Goal: Task Accomplishment & Management: Manage account settings

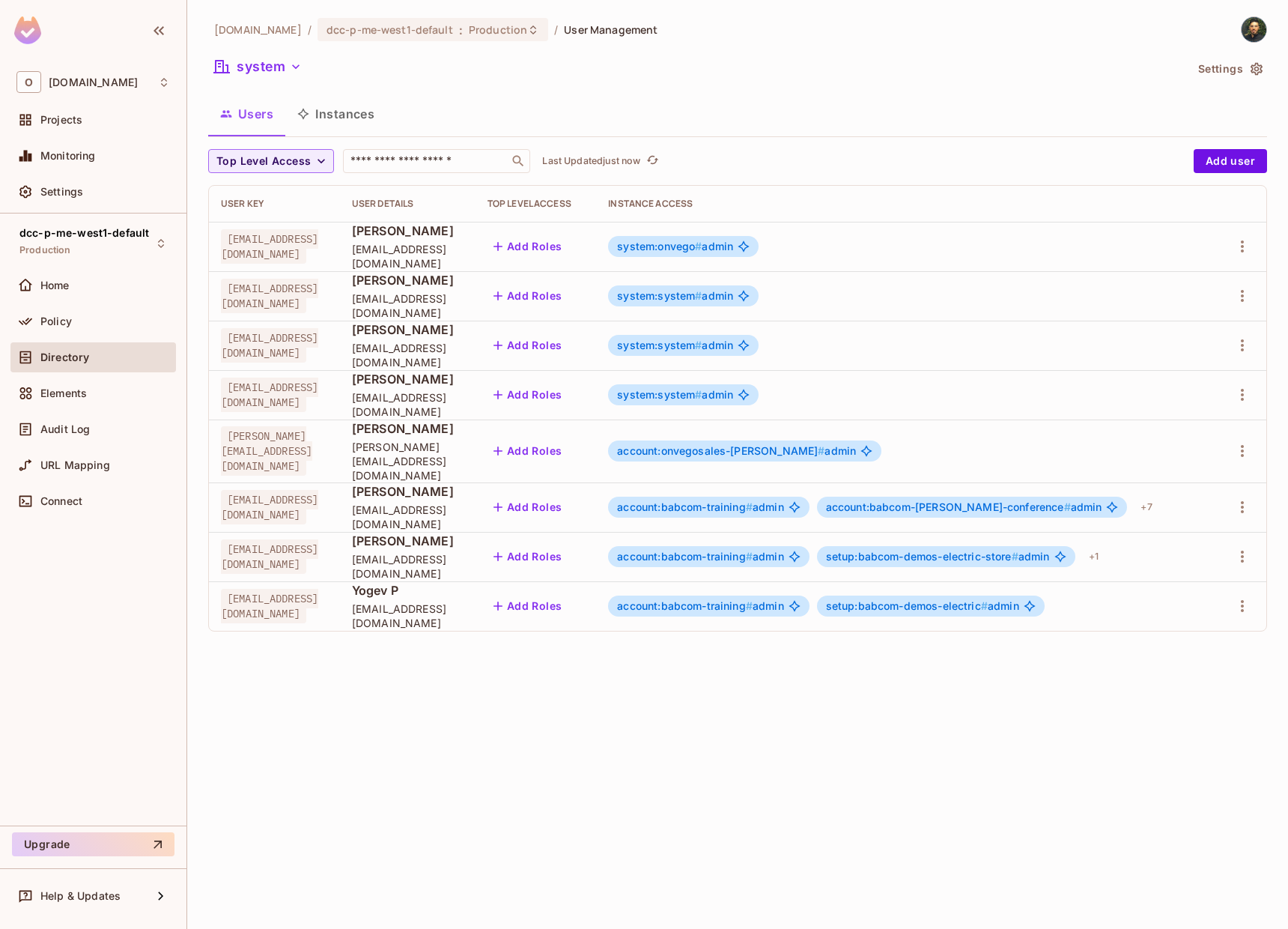
click at [733, 250] on span "system:onvego # admin" at bounding box center [675, 246] width 116 height 12
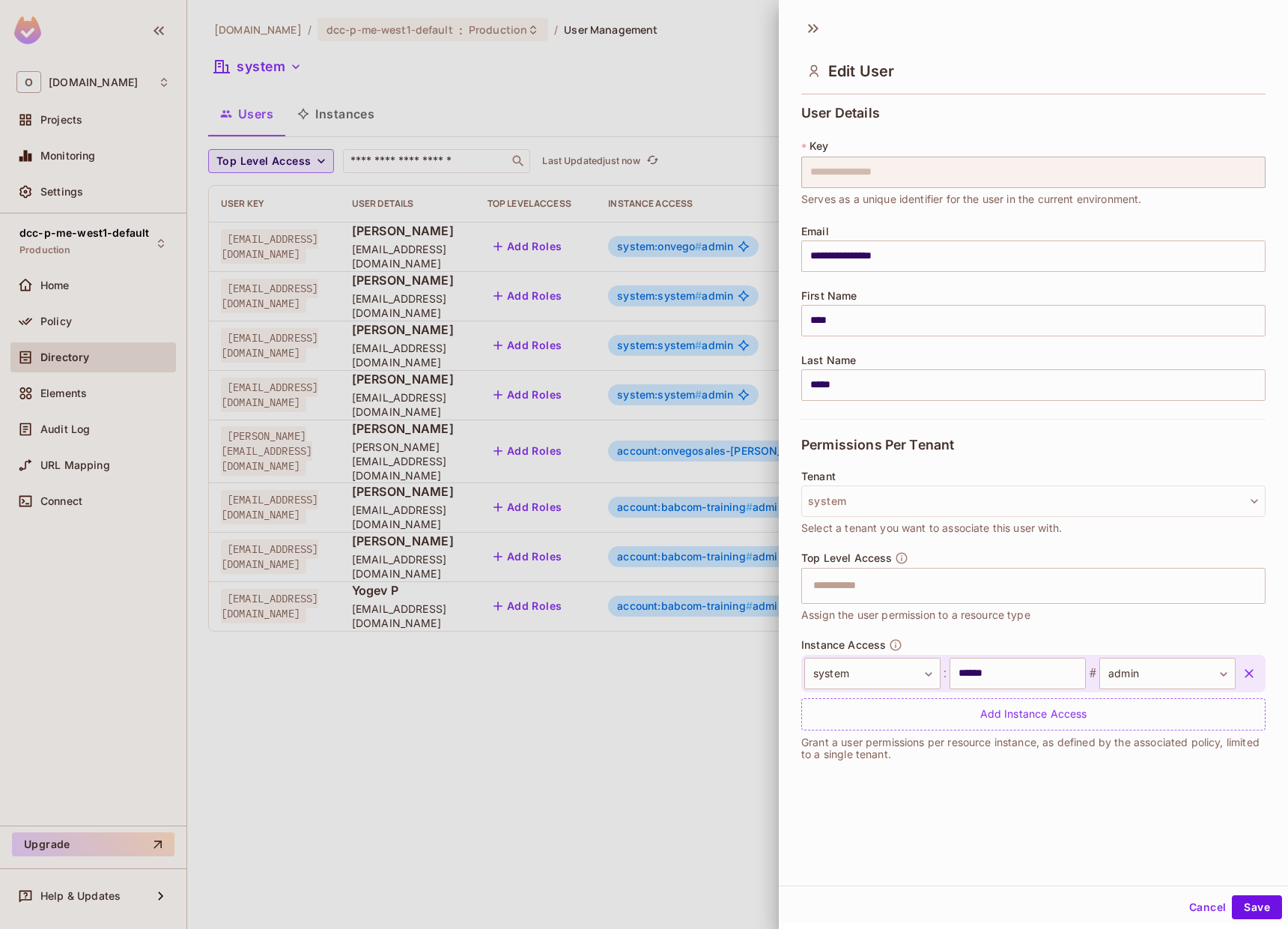
click at [347, 128] on div at bounding box center [644, 464] width 1288 height 929
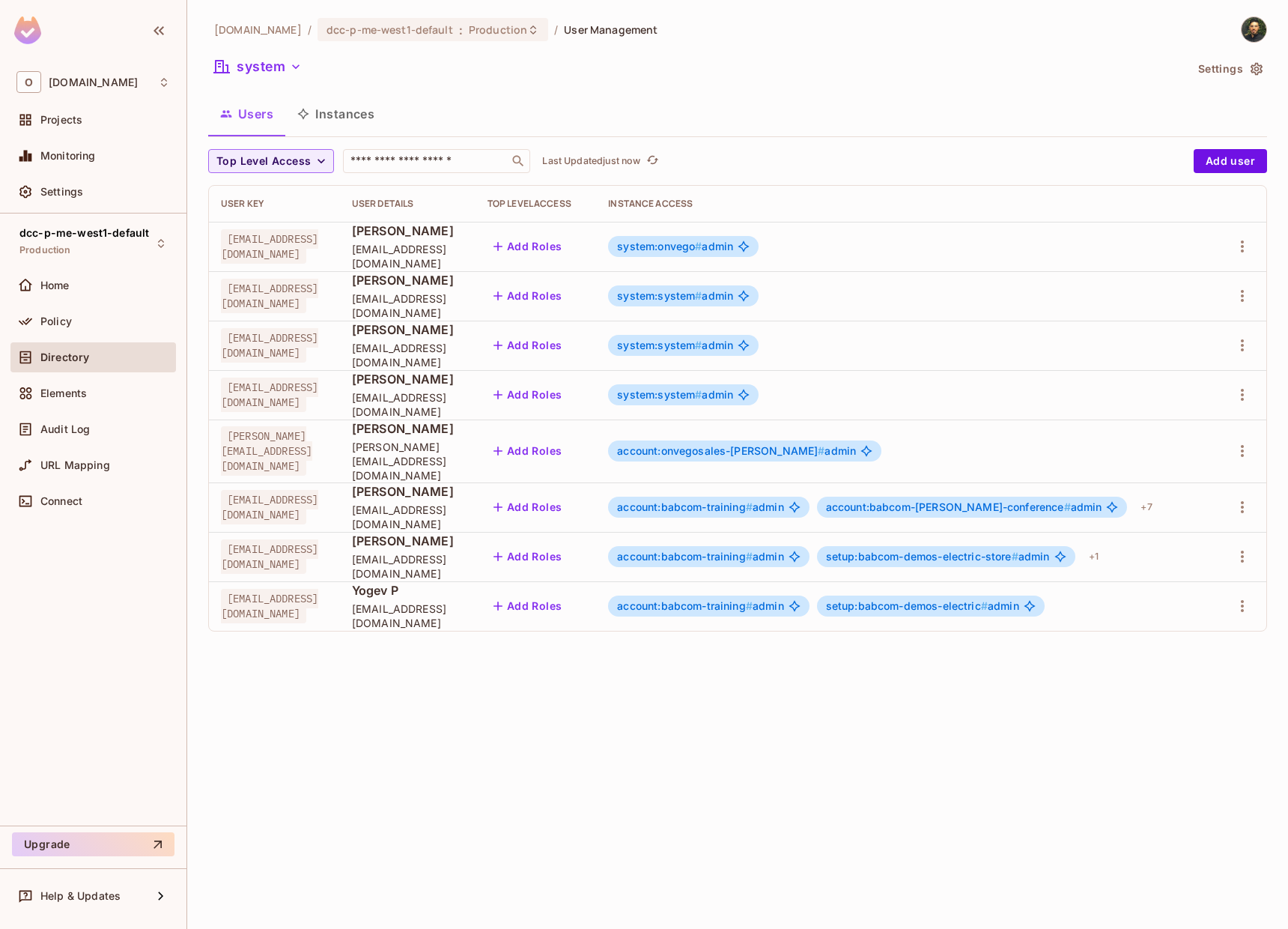
click at [347, 128] on button "Instances" at bounding box center [336, 114] width 101 height 37
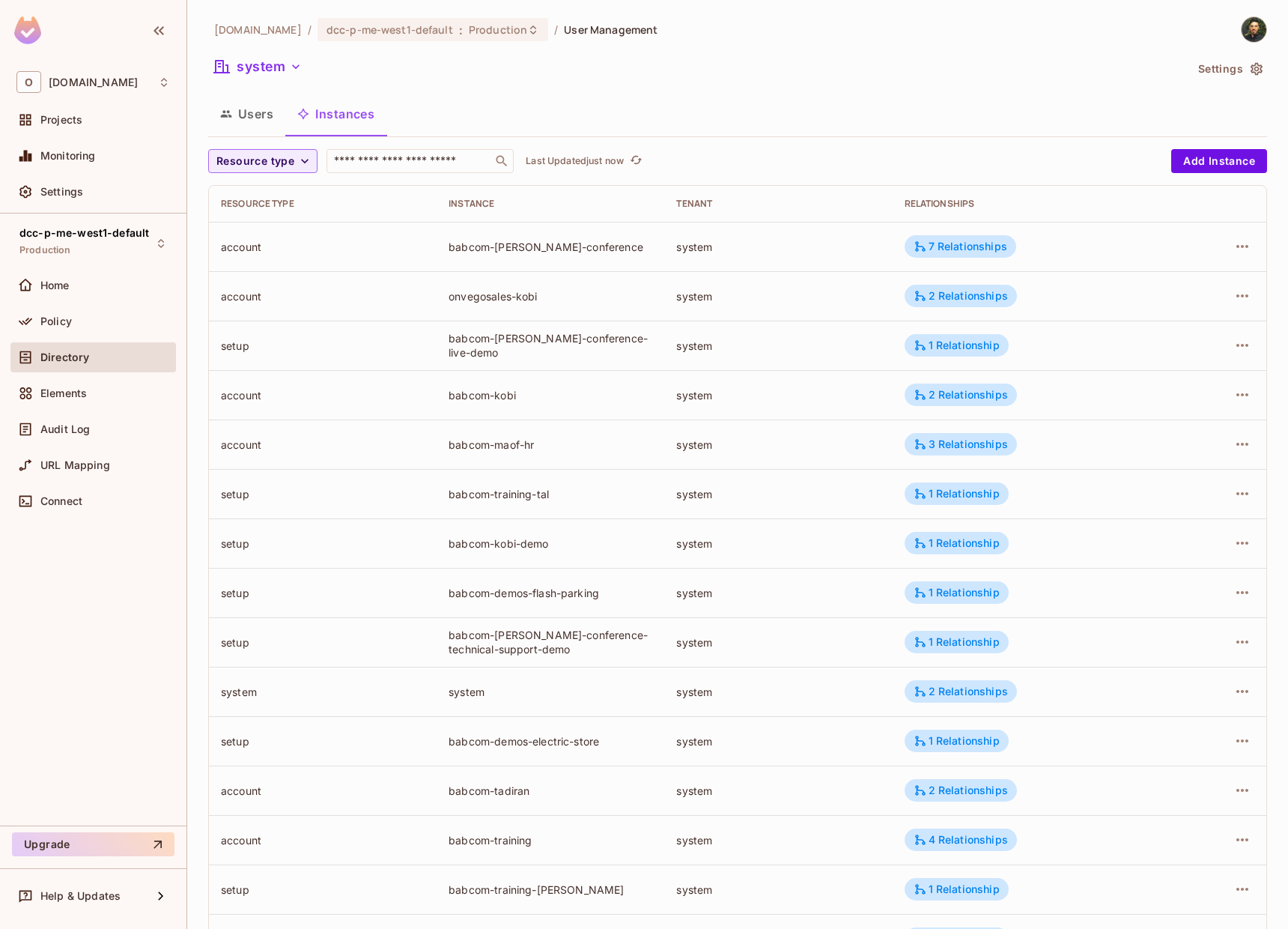
click at [234, 134] on div "Users Instances" at bounding box center [738, 116] width 1059 height 41
click at [245, 120] on button "Users" at bounding box center [247, 114] width 77 height 37
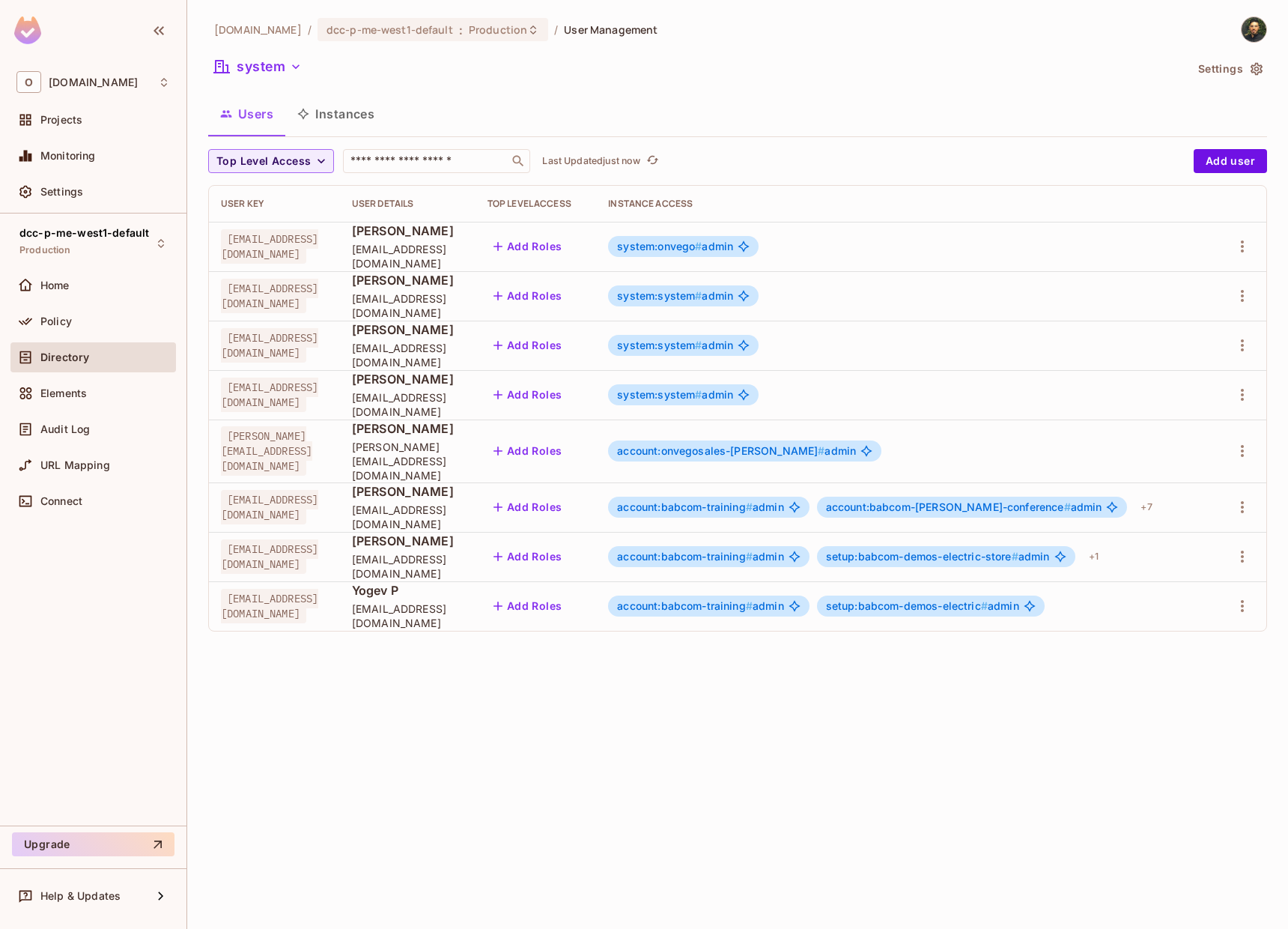
click at [702, 301] on span "system:system #" at bounding box center [659, 296] width 84 height 13
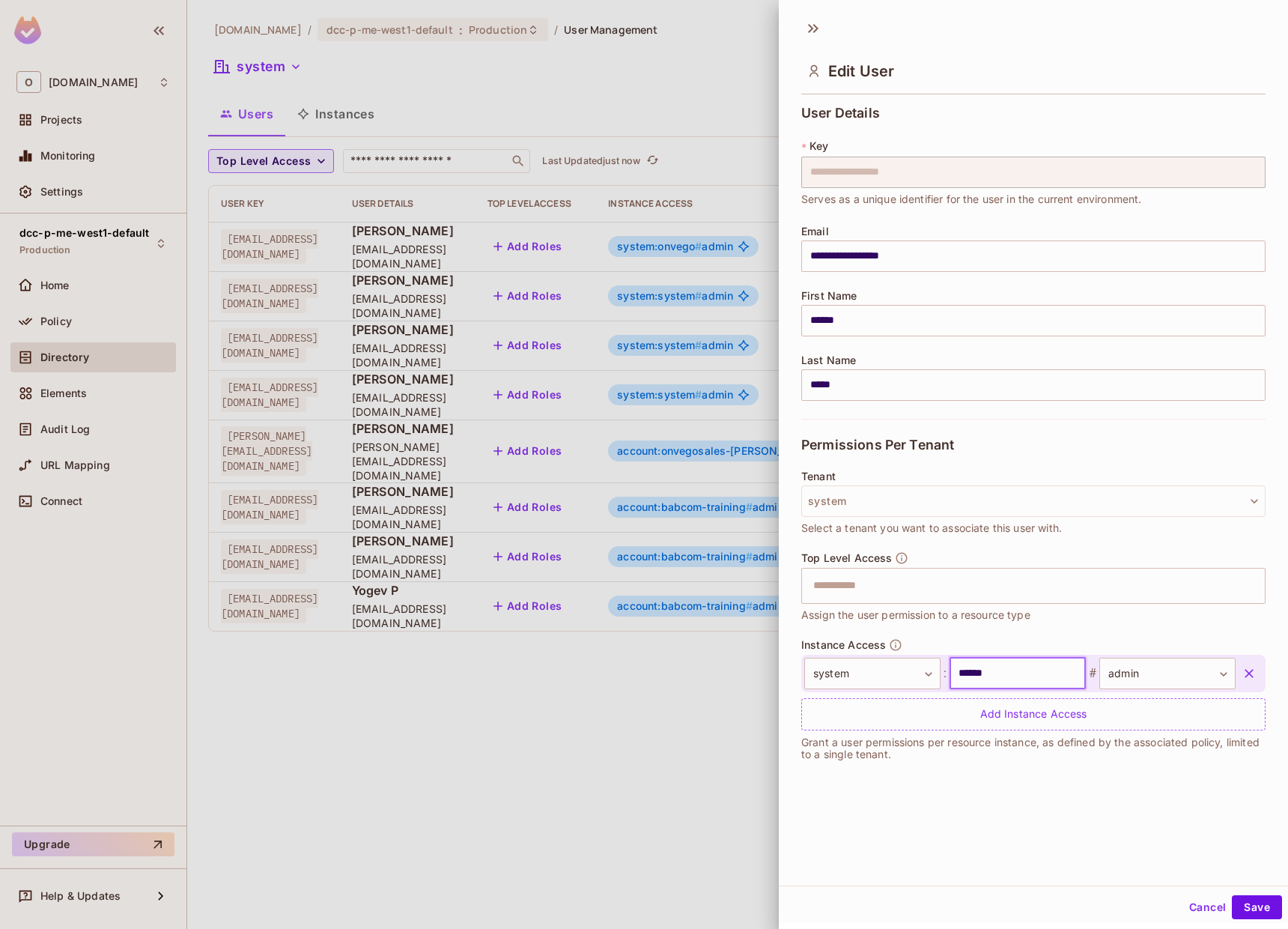
click at [979, 670] on input "******" at bounding box center [1018, 674] width 137 height 32
click at [588, 432] on div at bounding box center [644, 464] width 1288 height 929
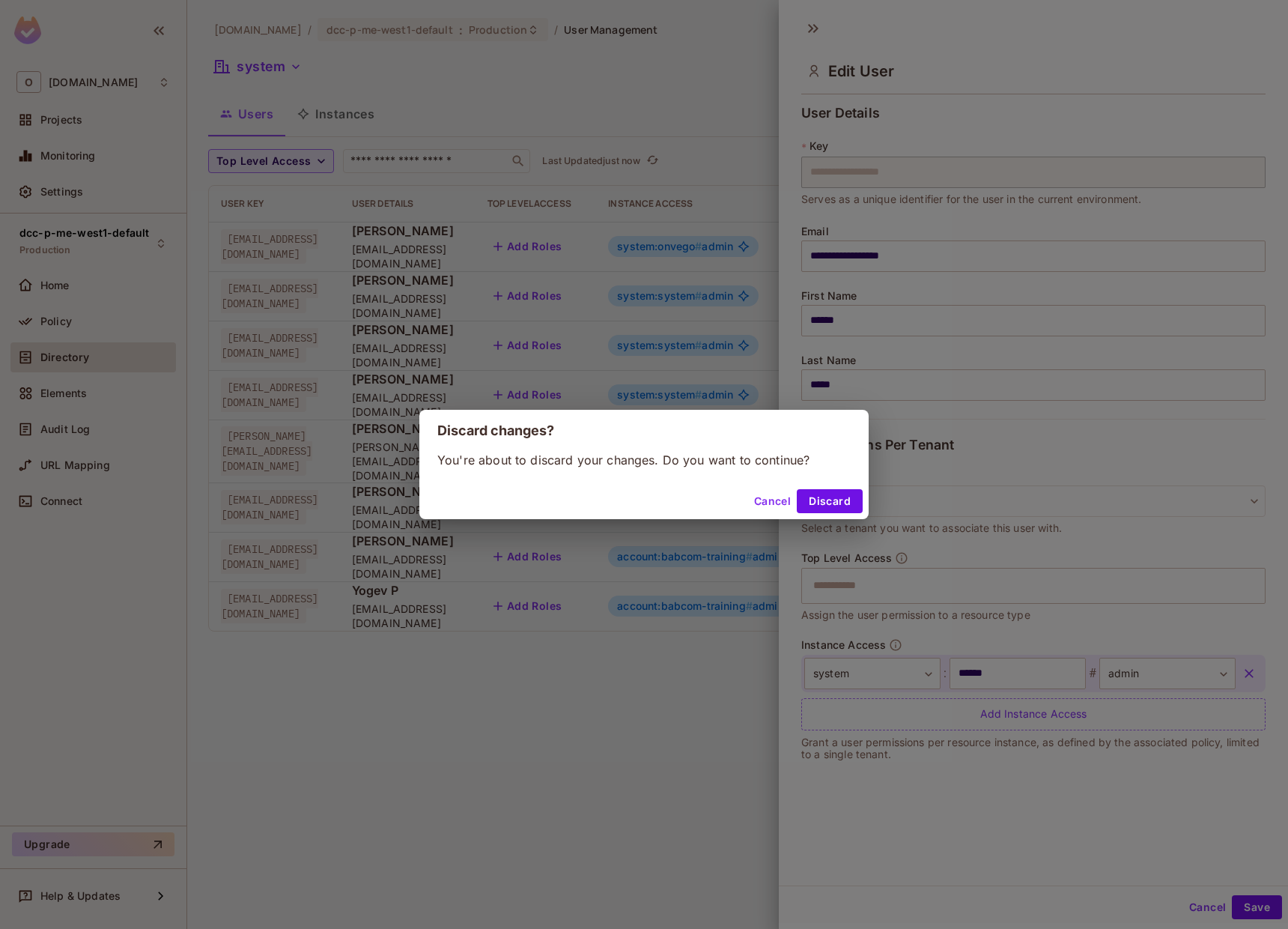
click at [760, 492] on button "Cancel" at bounding box center [773, 501] width 49 height 24
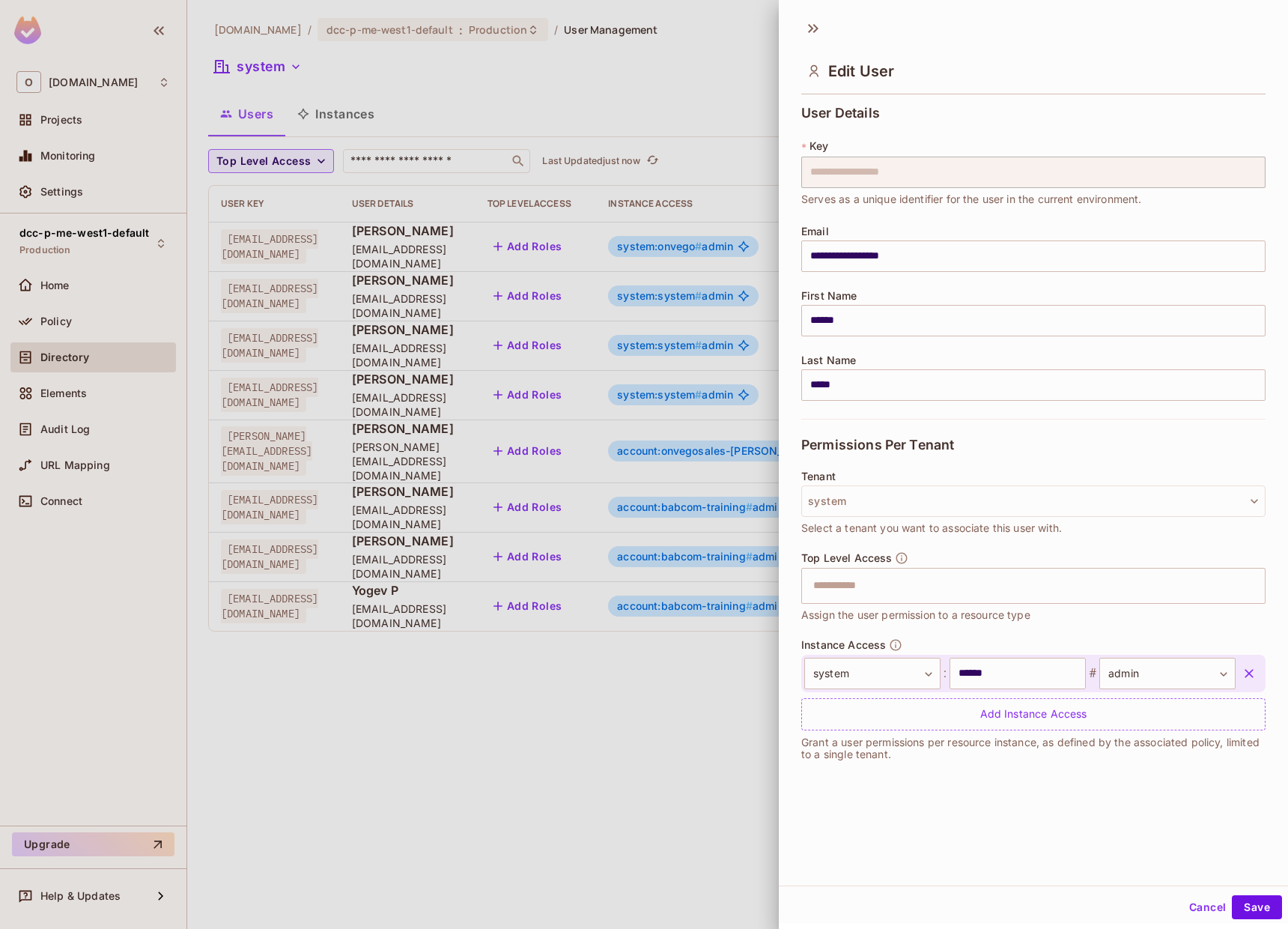
click at [752, 258] on div at bounding box center [644, 464] width 1288 height 929
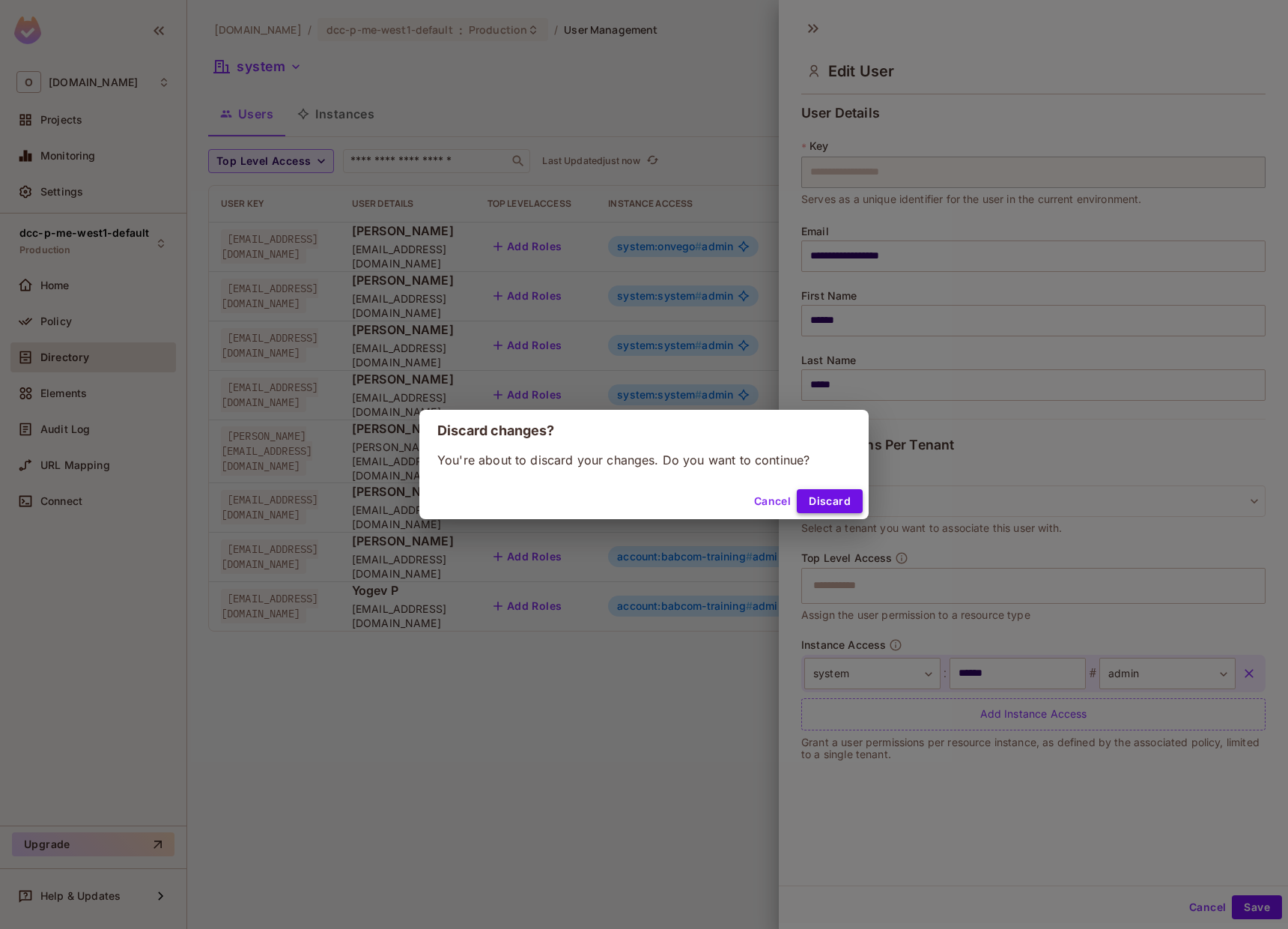
click at [836, 513] on button "Discard" at bounding box center [830, 501] width 65 height 24
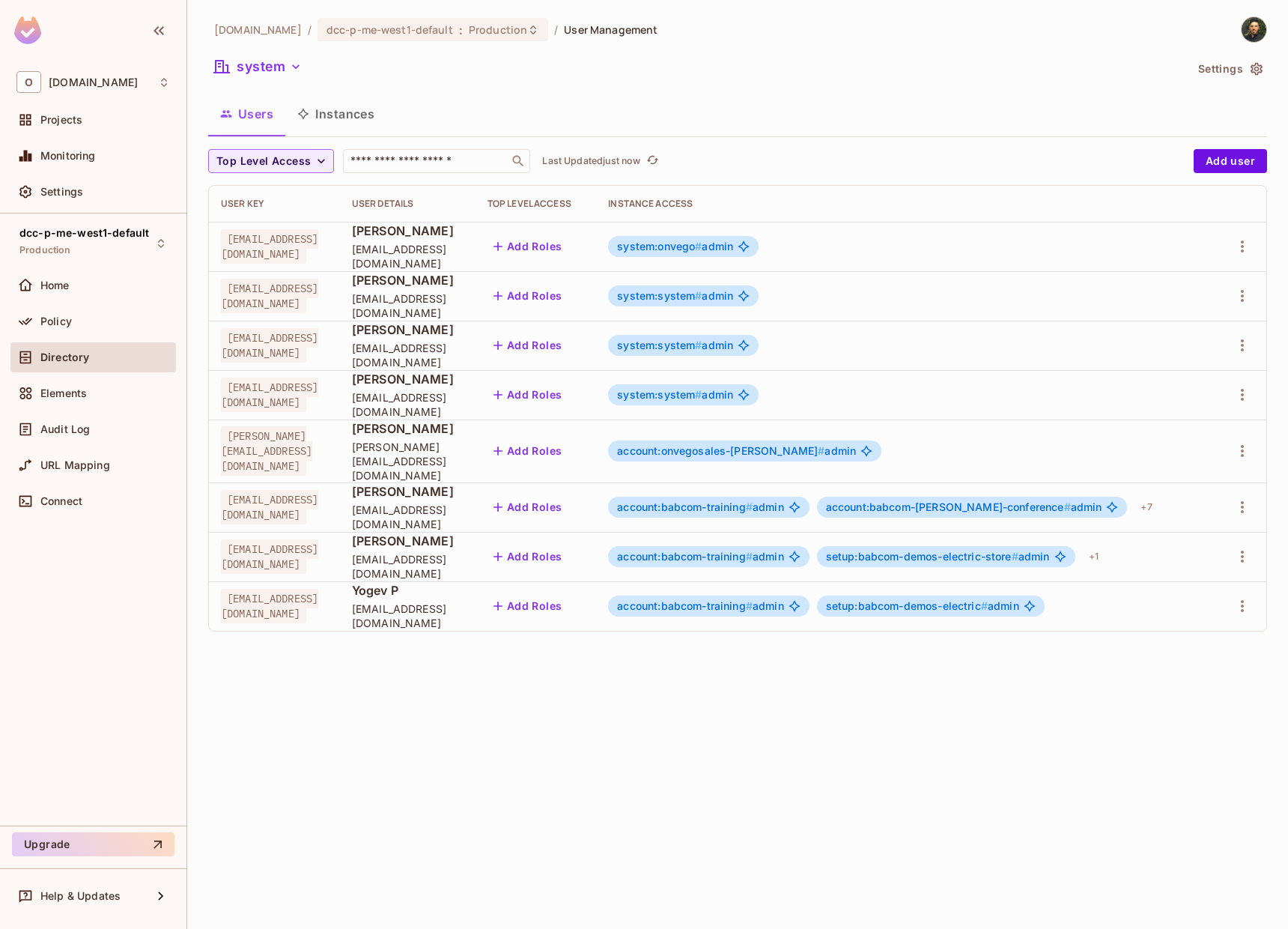
click at [702, 242] on span "system:onvego #" at bounding box center [659, 246] width 84 height 13
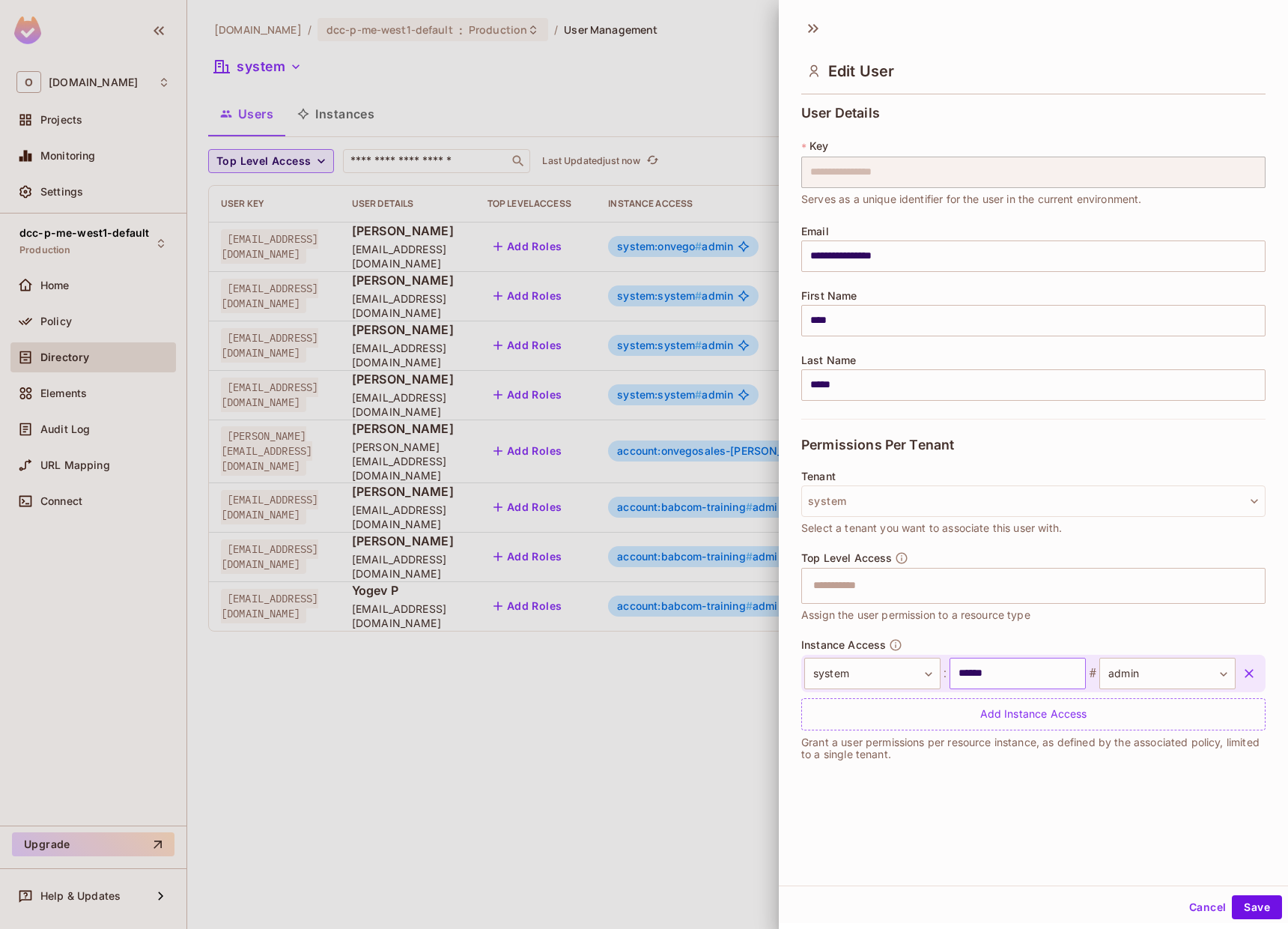
click at [986, 675] on input "******" at bounding box center [1018, 674] width 137 height 32
paste input "text"
type input "******"
click at [1248, 905] on button "Save" at bounding box center [1257, 907] width 51 height 24
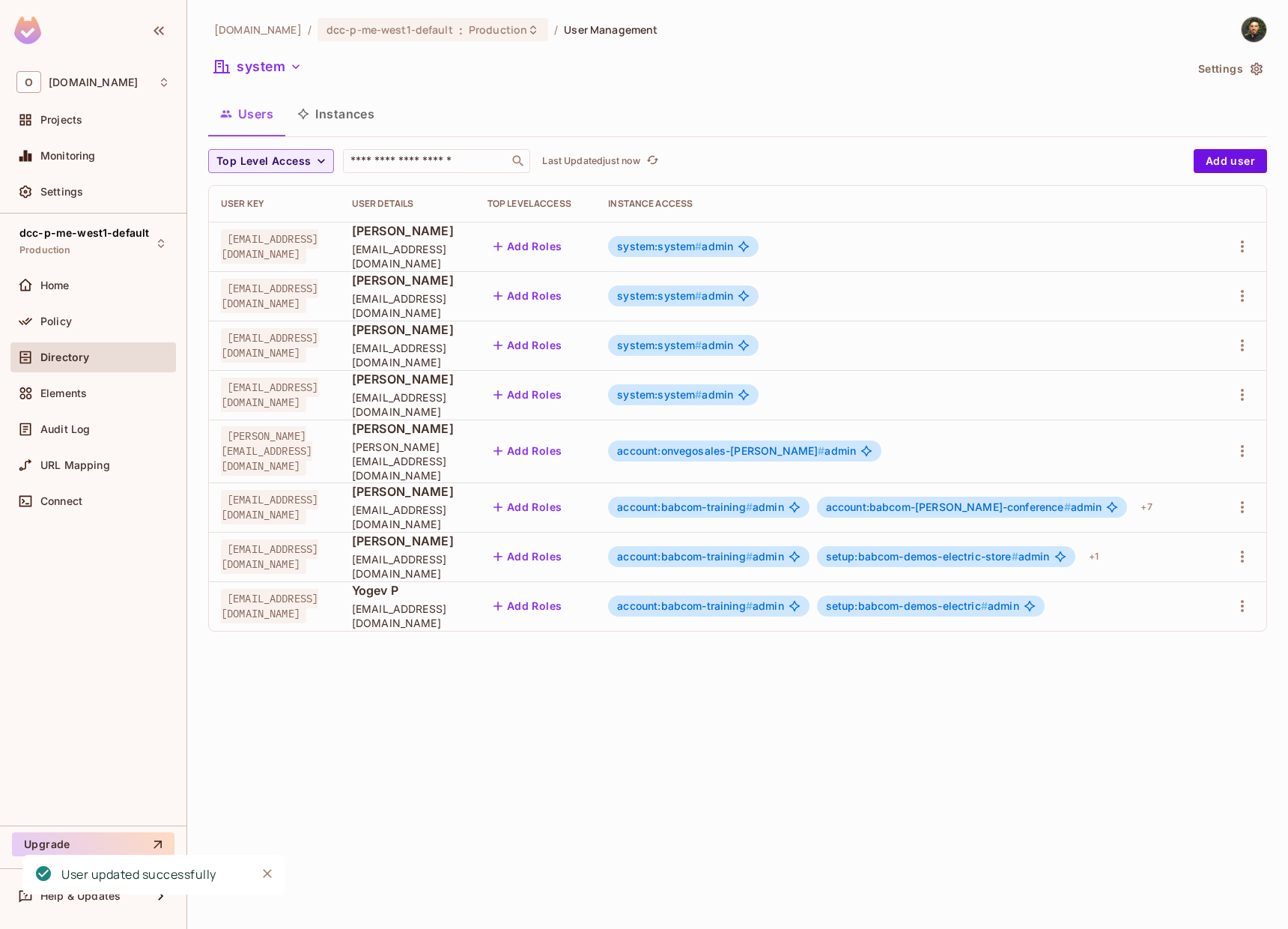
click at [597, 732] on div "onvego.com / dcc-p-me-west1-default : Production / User Management system Setti…" at bounding box center [737, 464] width 1101 height 929
